Goal: Task Accomplishment & Management: Manage account settings

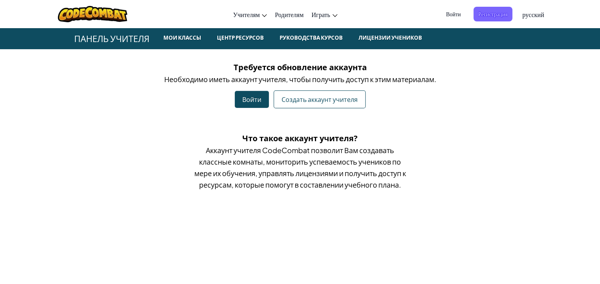
click at [453, 14] on span "Войти" at bounding box center [453, 14] width 24 height 15
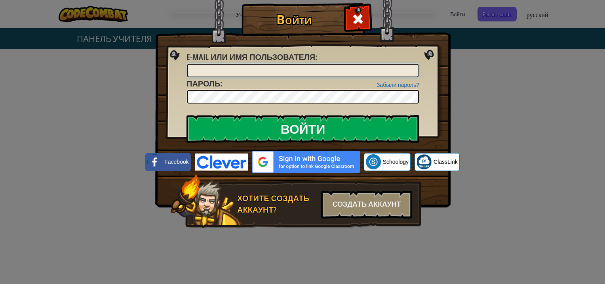
type input "[EMAIL_ADDRESS][DOMAIN_NAME]"
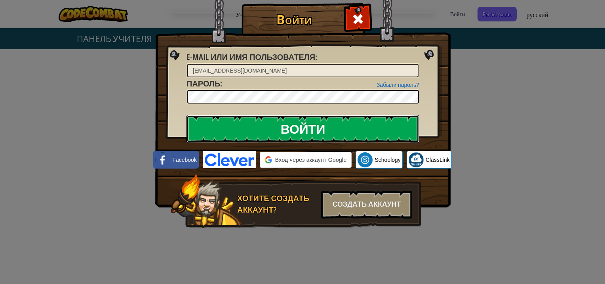
click at [350, 126] on input "Войти" at bounding box center [303, 129] width 233 height 28
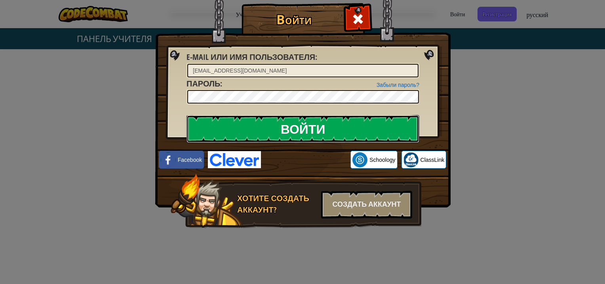
click at [271, 125] on input "Войти" at bounding box center [303, 129] width 233 height 28
